Goal: Information Seeking & Learning: Learn about a topic

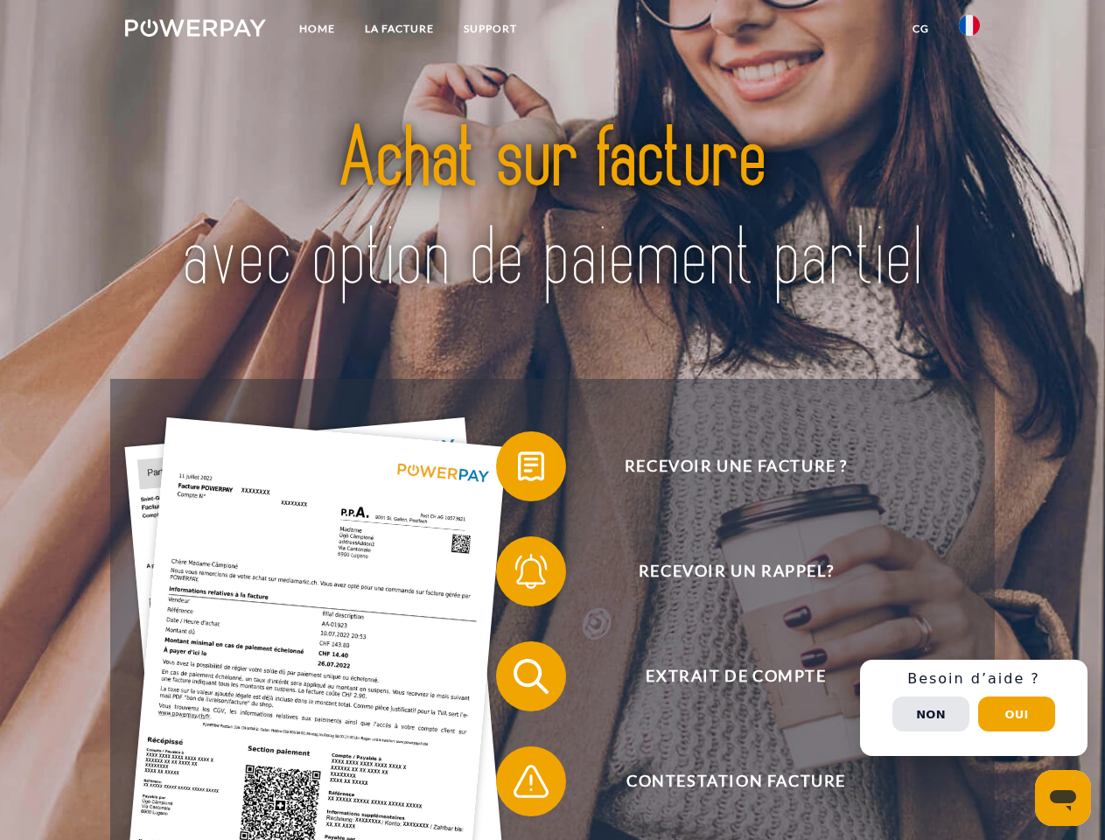
click at [195, 31] on img at bounding box center [195, 28] width 141 height 18
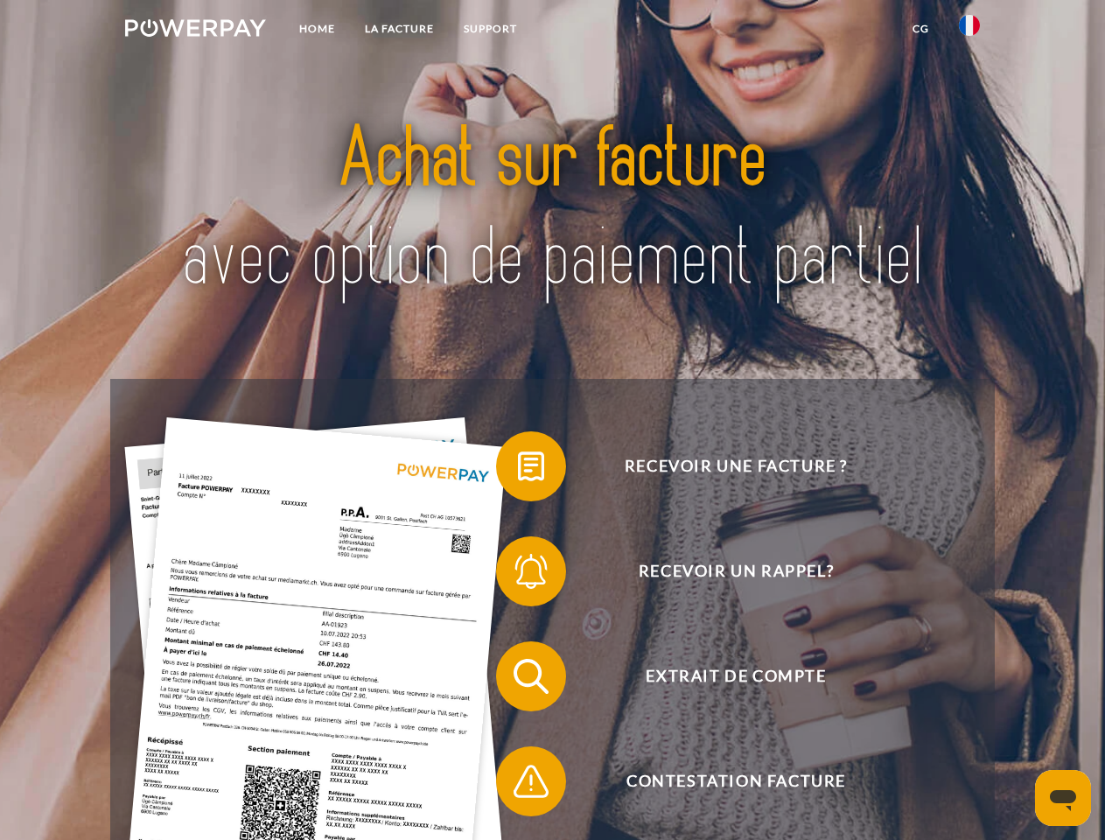
click at [970, 31] on img at bounding box center [969, 25] width 21 height 21
click at [921, 29] on link "CG" at bounding box center [921, 29] width 46 height 32
click at [518, 470] on span at bounding box center [505, 467] width 88 height 88
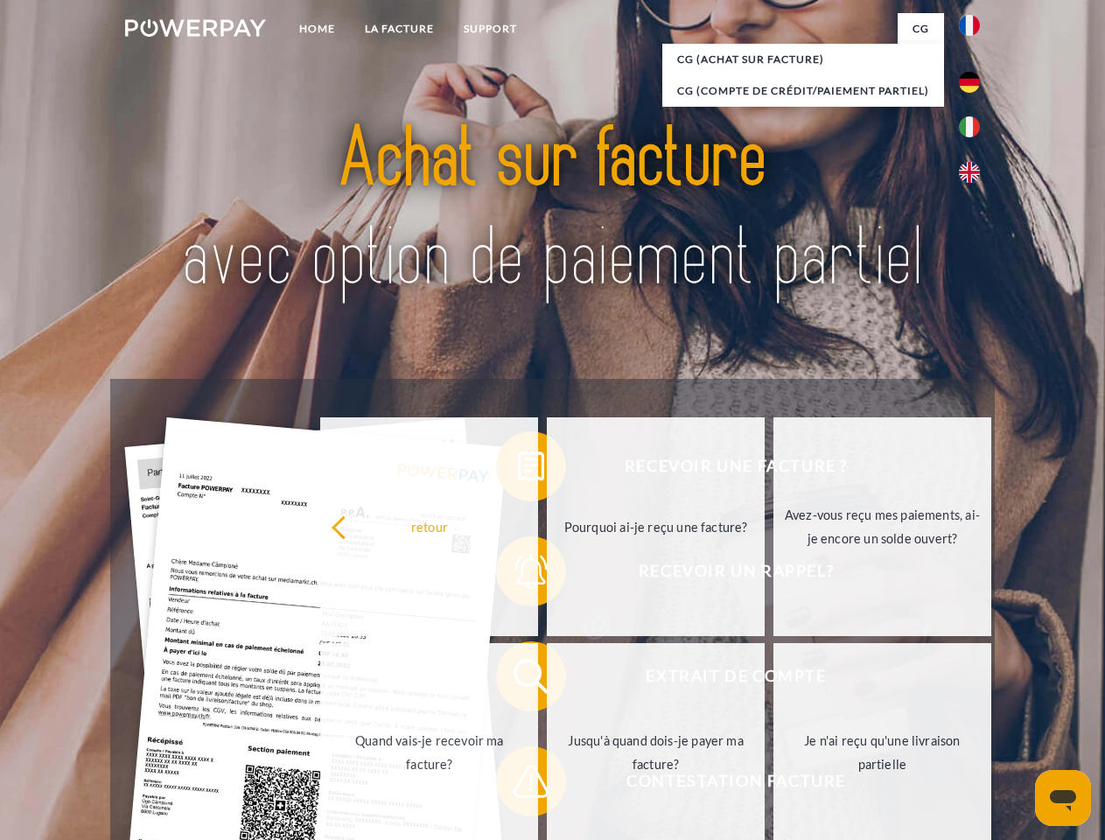
click at [518, 575] on div "Recevoir une facture ? Recevoir un rappel? Extrait de compte retour" at bounding box center [552, 729] width 884 height 700
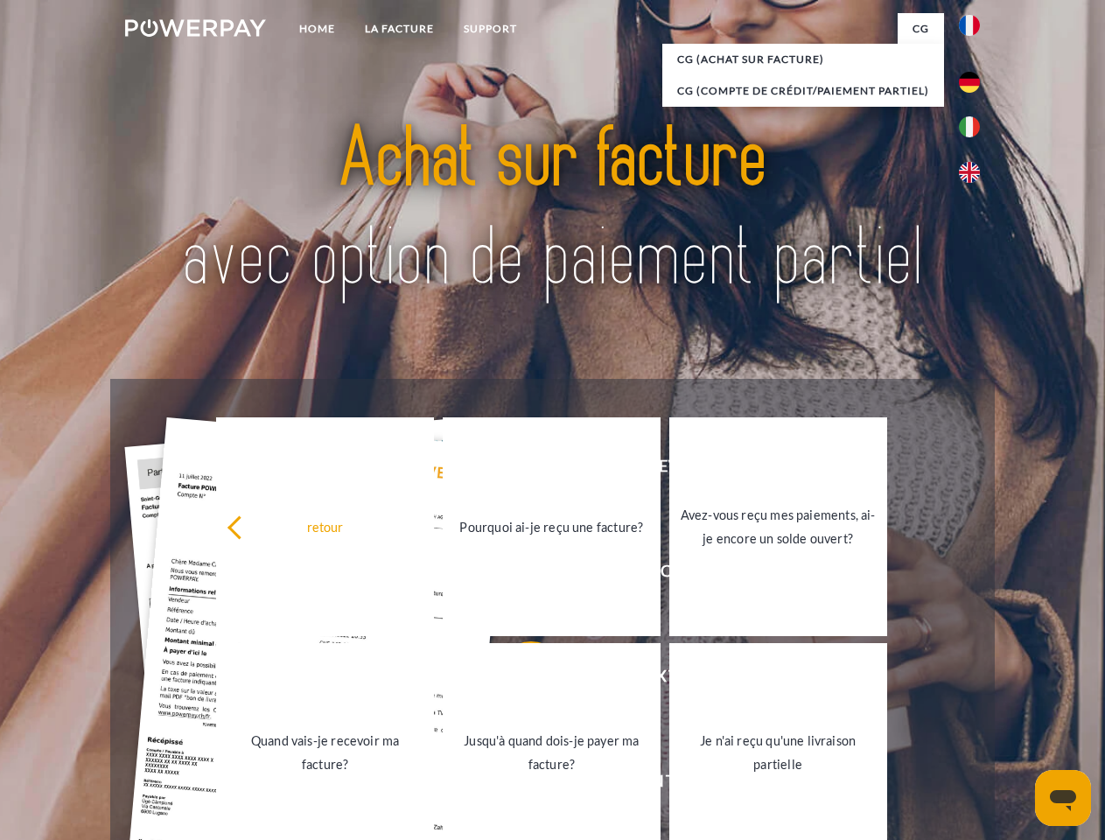
click at [518, 680] on link "Jusqu'à quand dois-je payer ma facture?" at bounding box center [552, 752] width 218 height 219
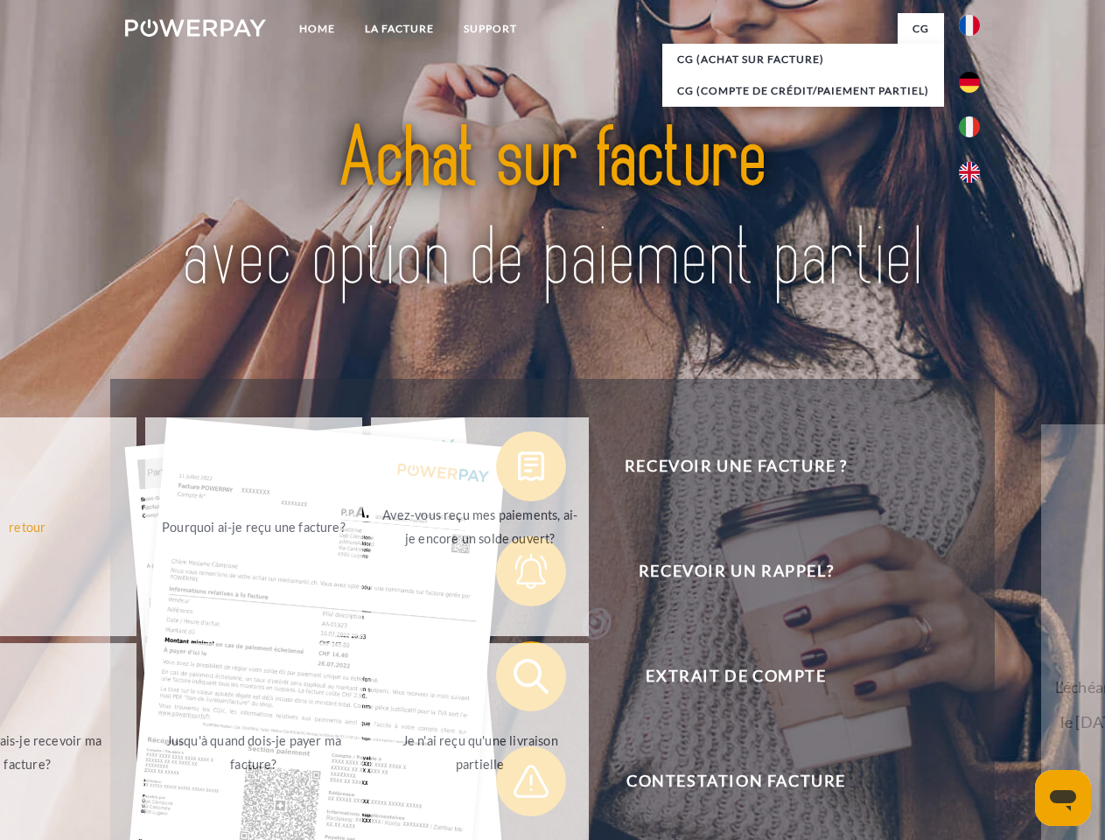
click at [518, 785] on span at bounding box center [505, 782] width 88 height 88
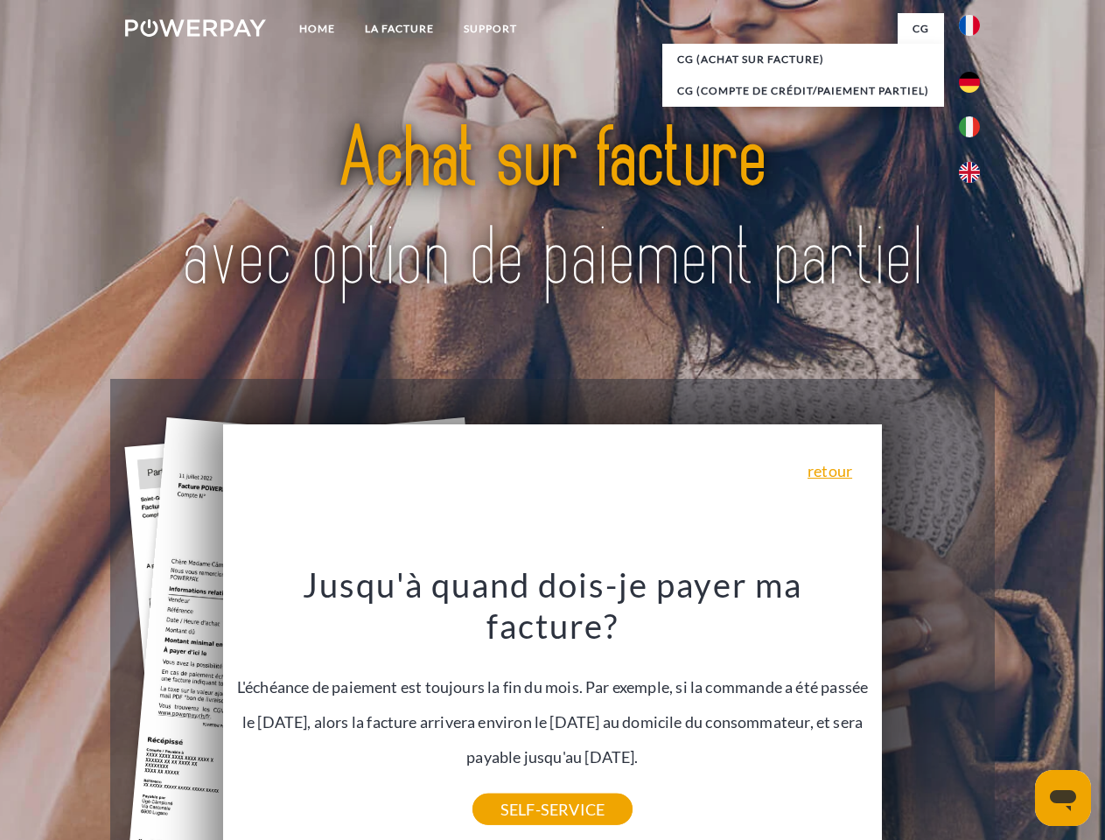
click at [974, 708] on div "Recevoir une facture ? Recevoir un rappel? Extrait de compte retour" at bounding box center [552, 729] width 884 height 700
click at [931, 711] on span "Extrait de compte" at bounding box center [736, 676] width 429 height 70
click at [1017, 714] on header "Home LA FACTURE Support" at bounding box center [552, 604] width 1105 height 1208
